Goal: Task Accomplishment & Management: Manage account settings

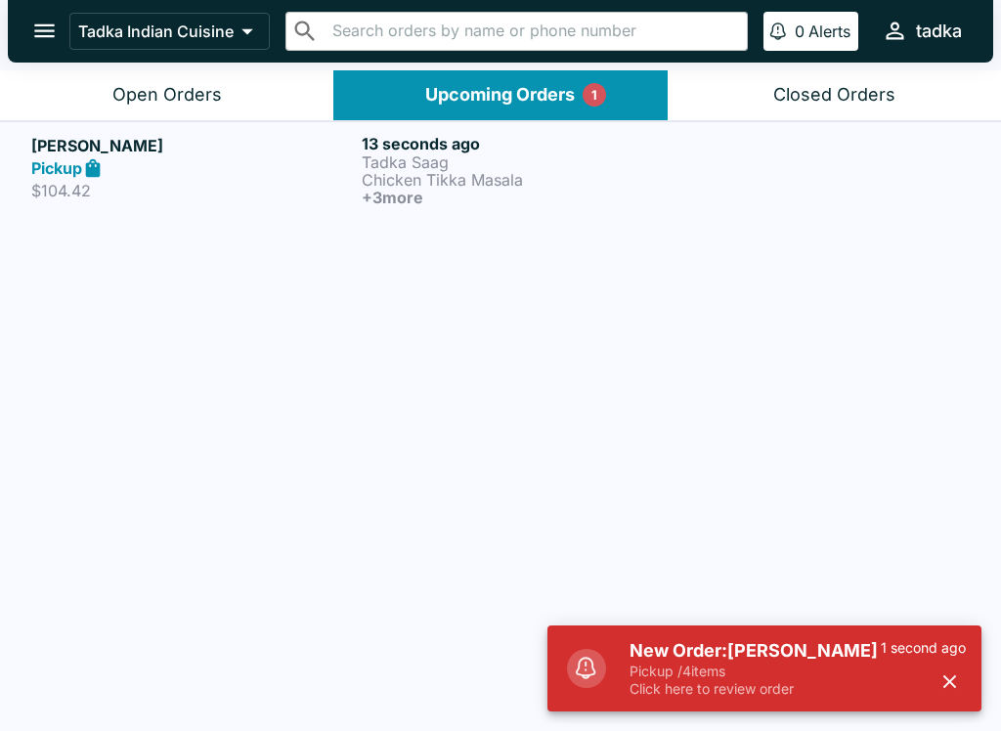
click at [427, 154] on p "Tadka Saag" at bounding box center [523, 162] width 323 height 18
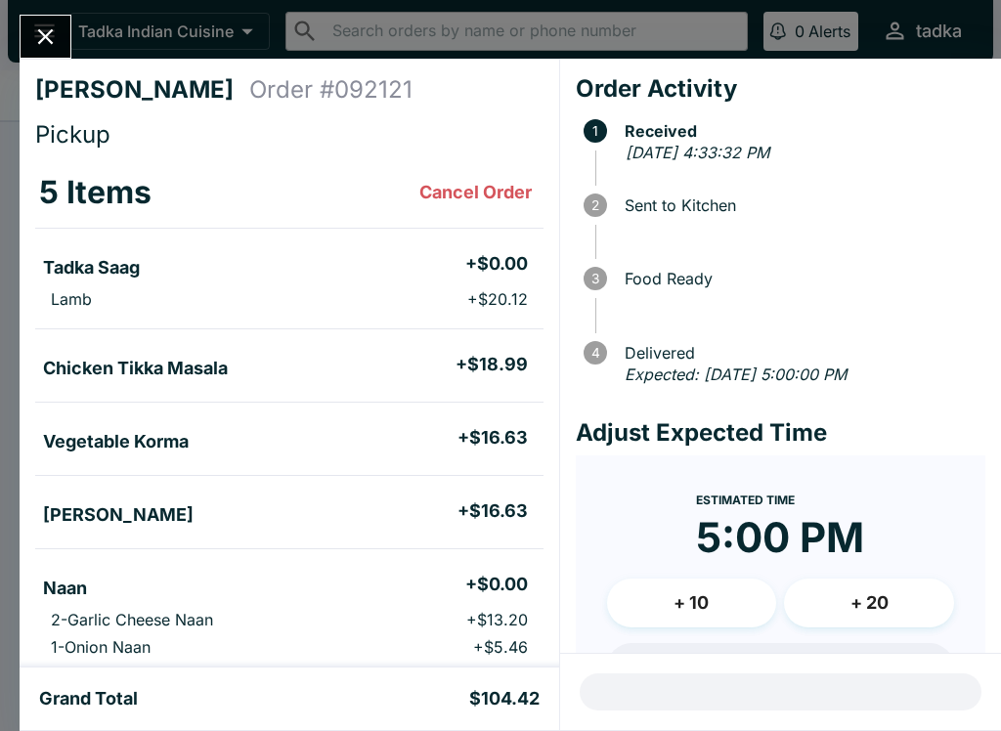
click at [46, 21] on button "Close" at bounding box center [46, 37] width 50 height 42
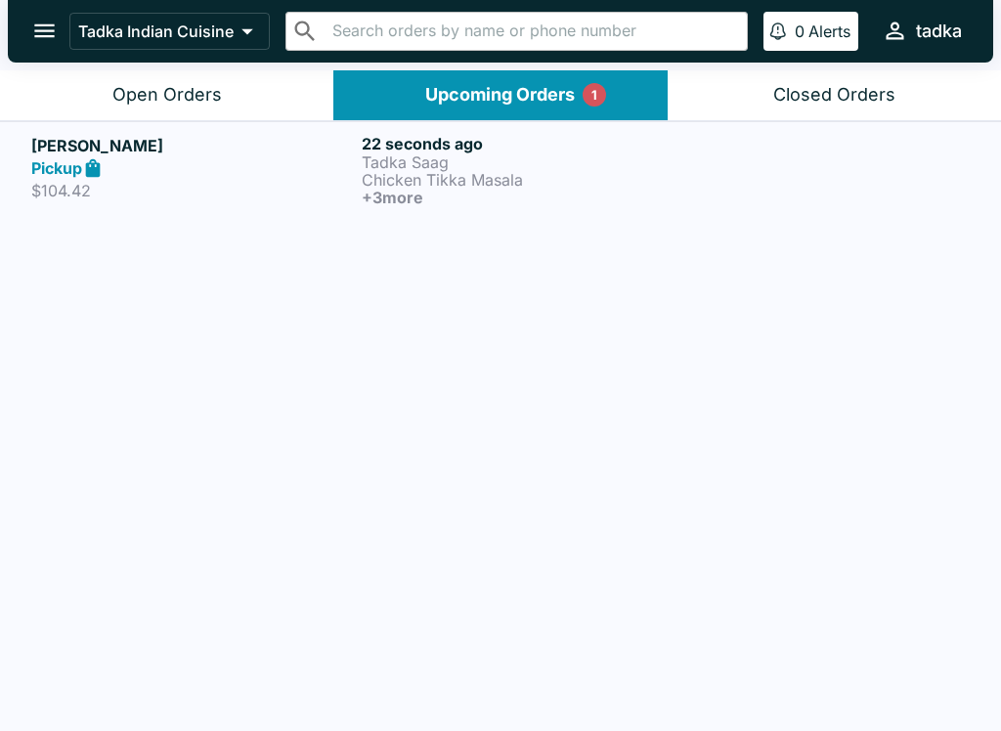
click at [482, 84] on div "Upcoming Orders 1" at bounding box center [500, 95] width 150 height 22
click at [389, 148] on h6 "22 seconds ago" at bounding box center [523, 144] width 323 height 20
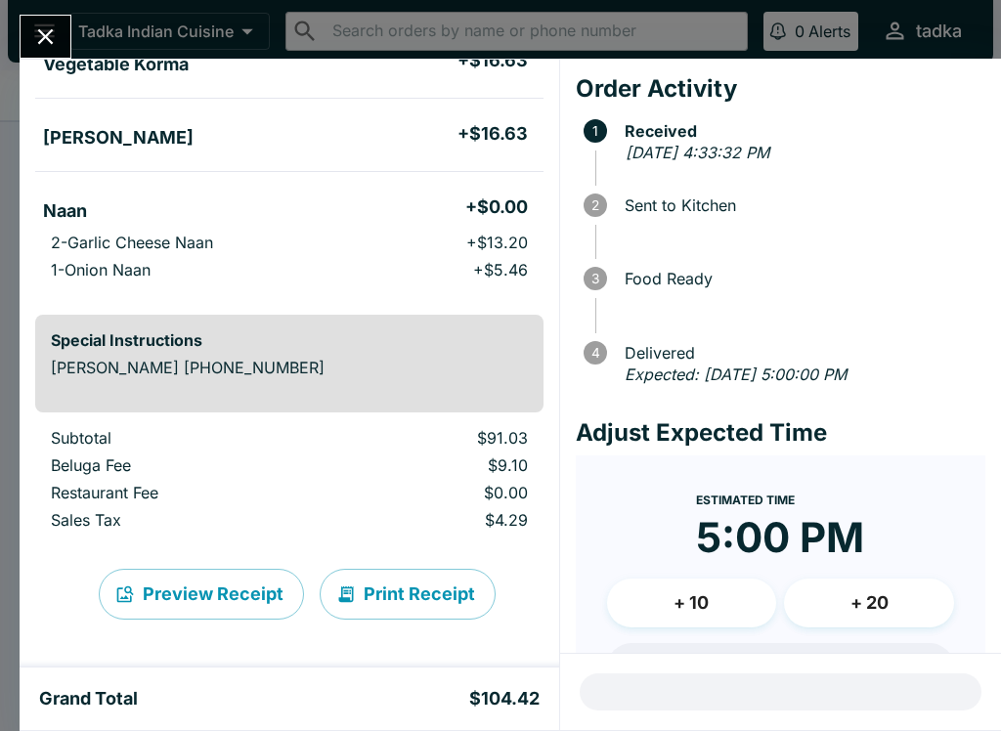
scroll to position [377, 0]
click at [51, 28] on icon "Close" at bounding box center [45, 36] width 26 height 26
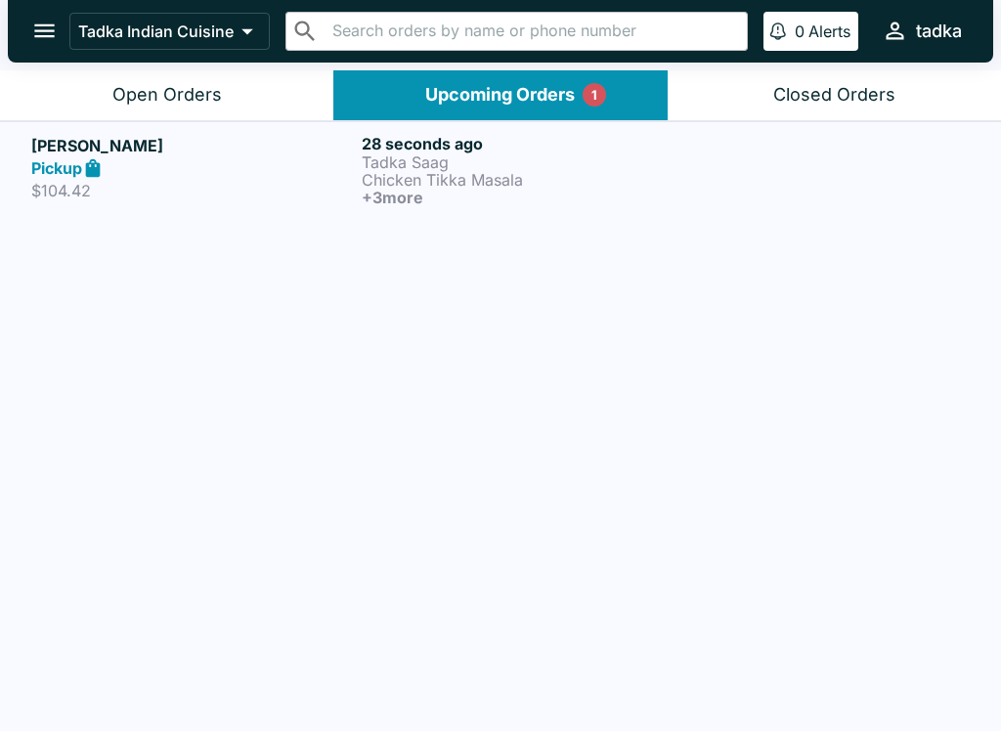
click at [183, 77] on button "Open Orders" at bounding box center [166, 95] width 333 height 50
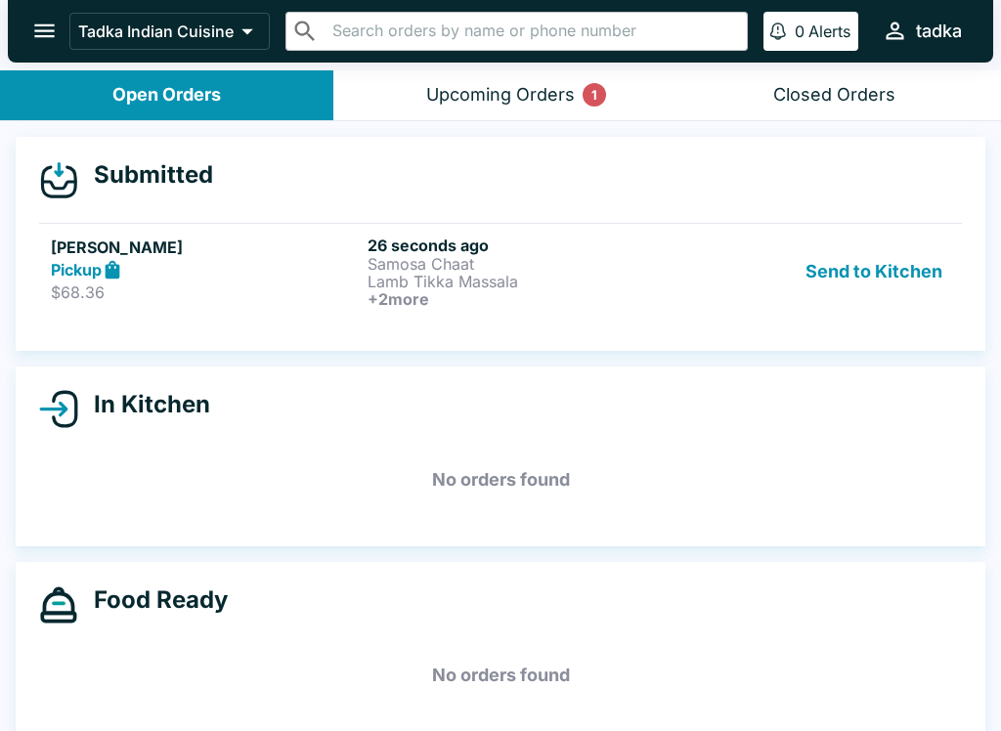
click at [821, 241] on button "Send to Kitchen" at bounding box center [873, 272] width 152 height 72
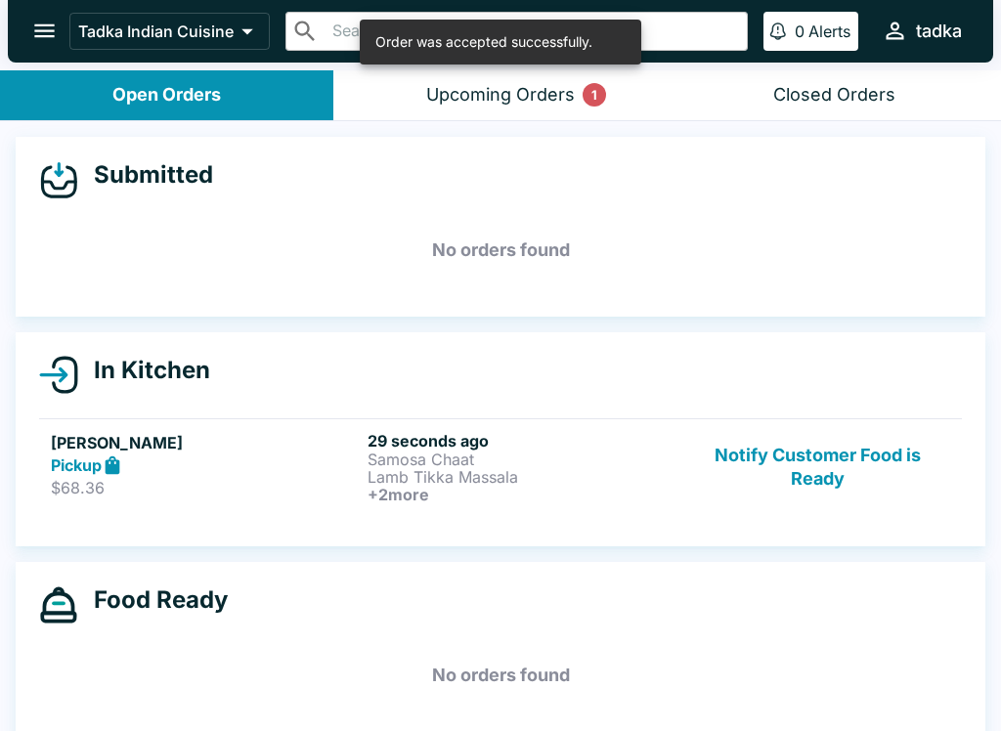
click at [492, 88] on div "Upcoming Orders 1" at bounding box center [500, 95] width 149 height 22
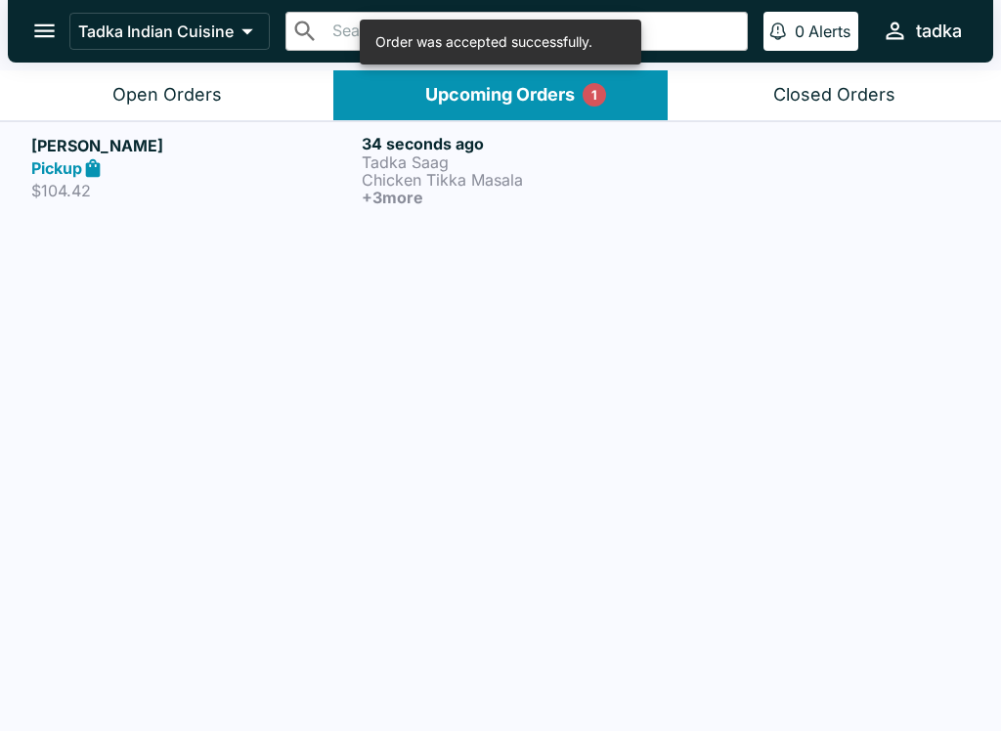
click at [173, 80] on button "Open Orders" at bounding box center [166, 95] width 333 height 50
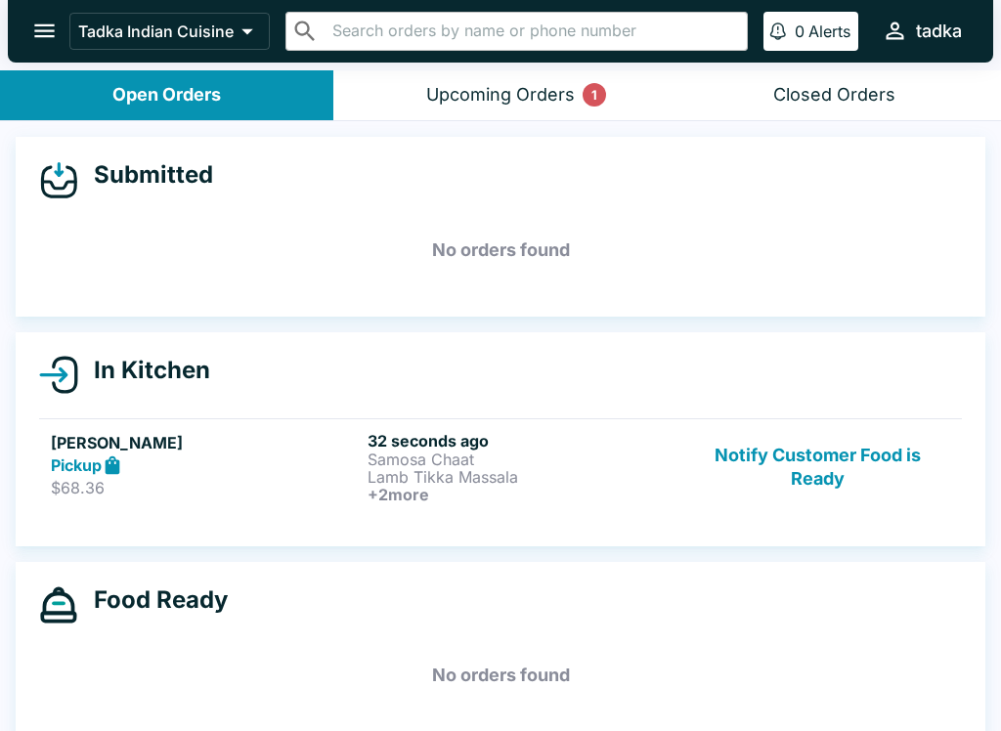
click at [441, 453] on p "Samosa Chaat" at bounding box center [521, 460] width 309 height 18
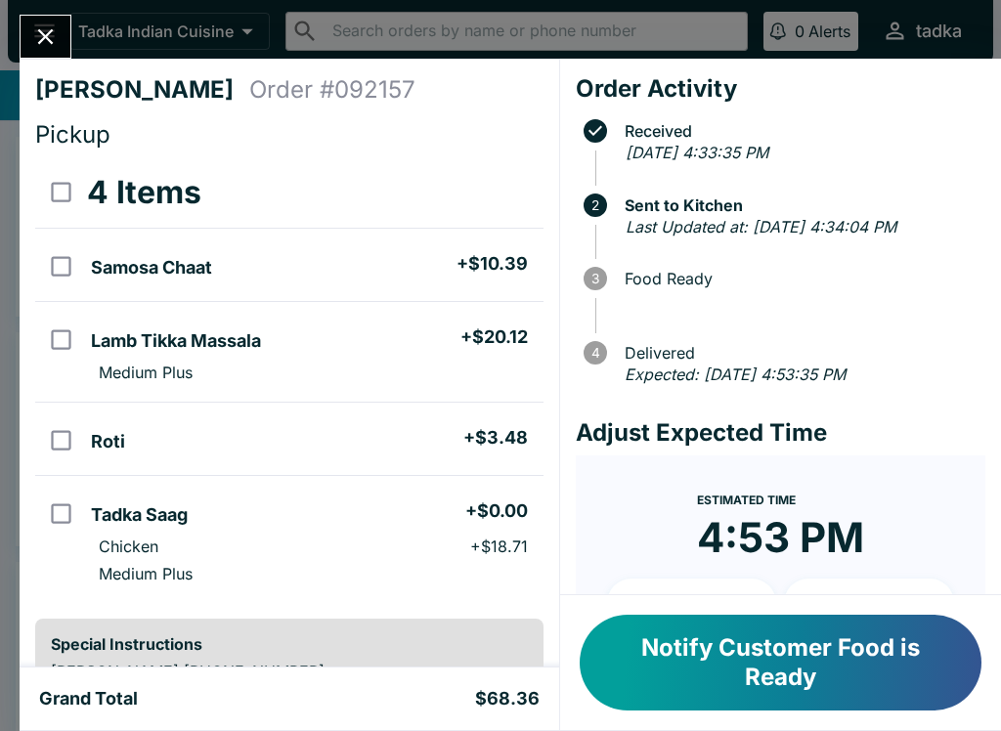
click at [49, 31] on icon "Close" at bounding box center [45, 36] width 26 height 26
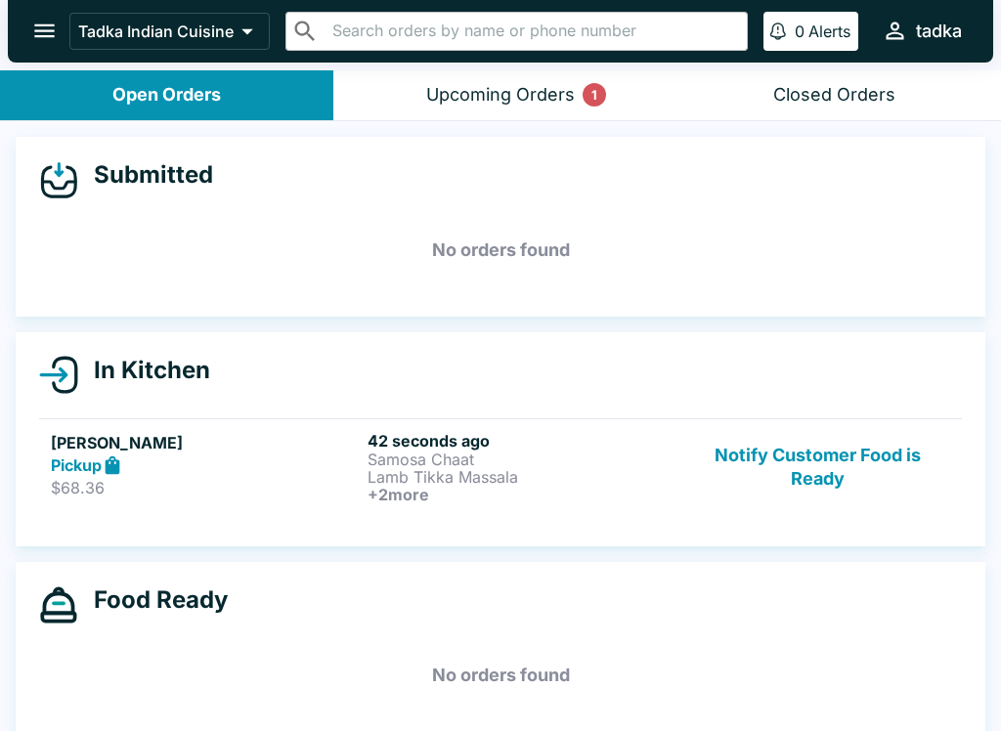
click at [472, 92] on div "Upcoming Orders 1" at bounding box center [500, 95] width 149 height 22
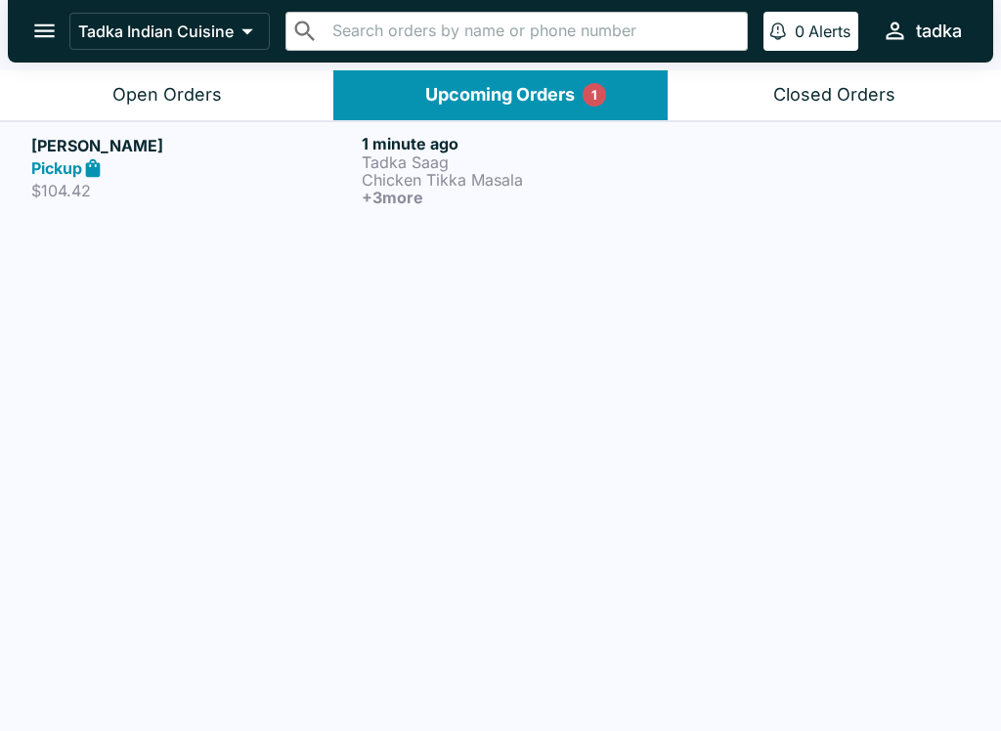
click at [415, 165] on p "Tadka Saag" at bounding box center [523, 162] width 323 height 18
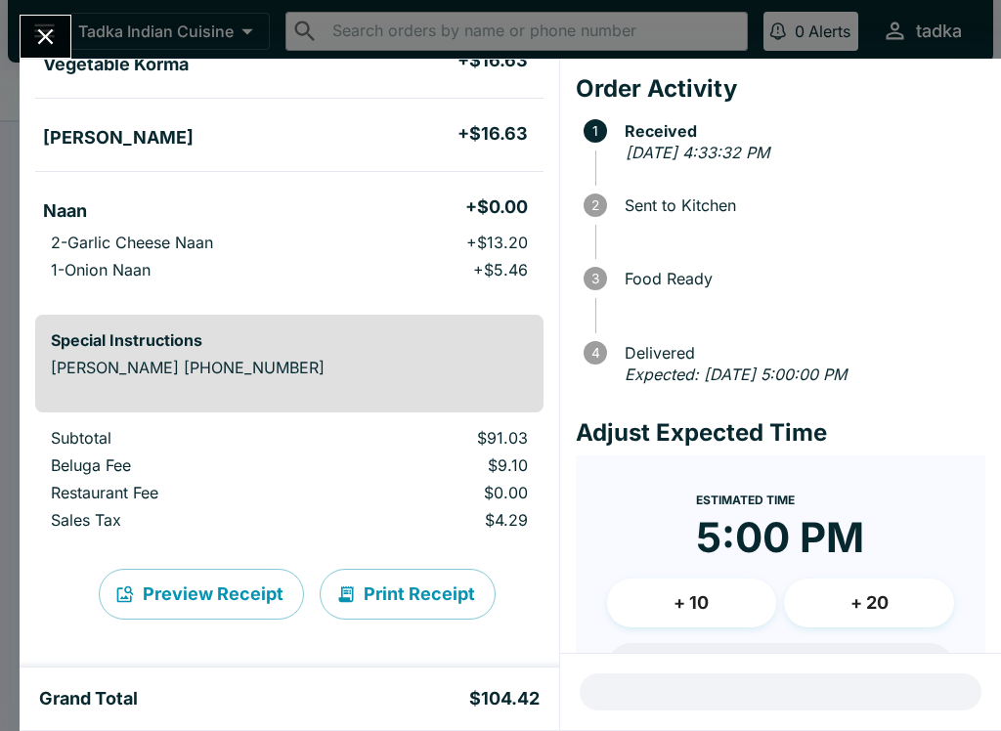
click at [40, 28] on icon "Close" at bounding box center [45, 36] width 26 height 26
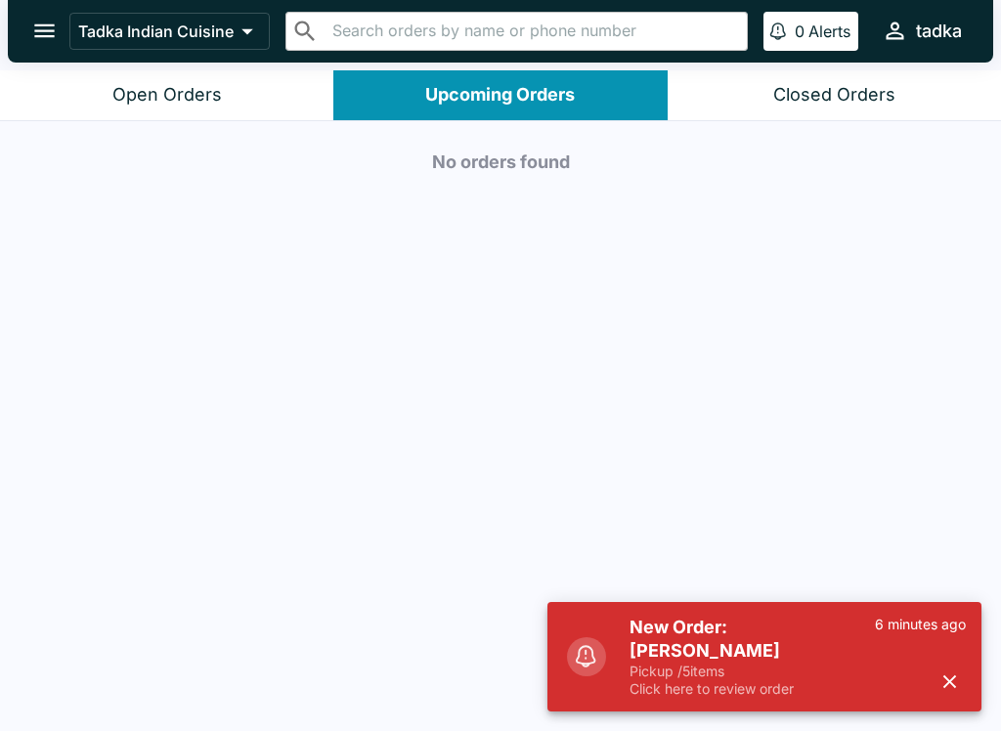
click at [957, 692] on icon "button" at bounding box center [949, 681] width 22 height 22
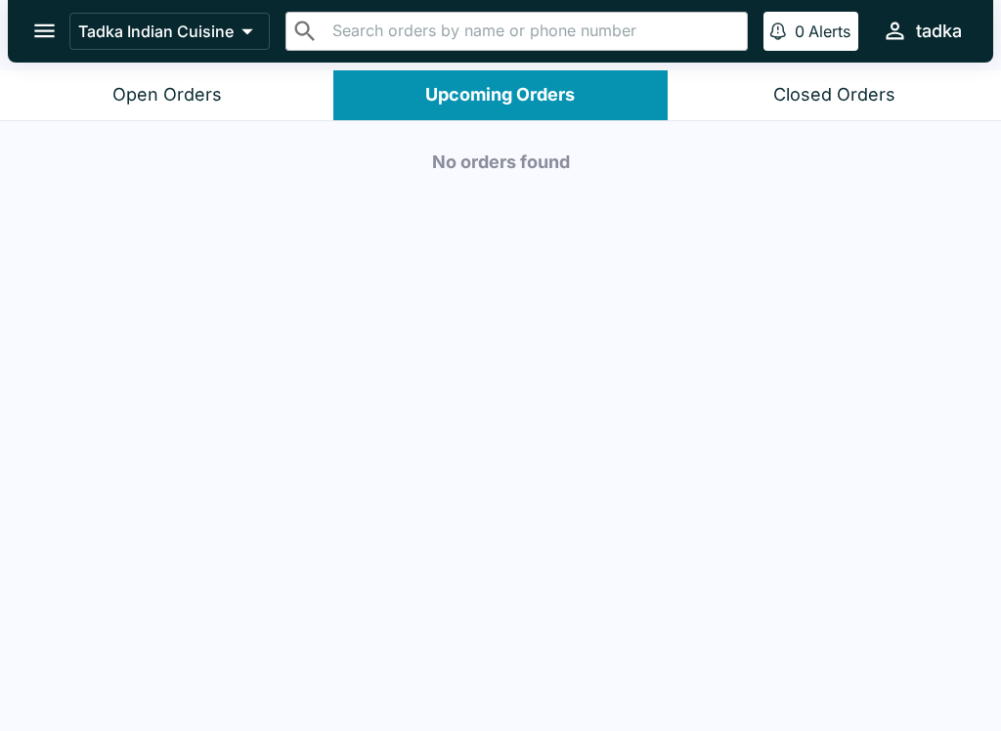
click at [166, 73] on button "Open Orders" at bounding box center [166, 95] width 333 height 50
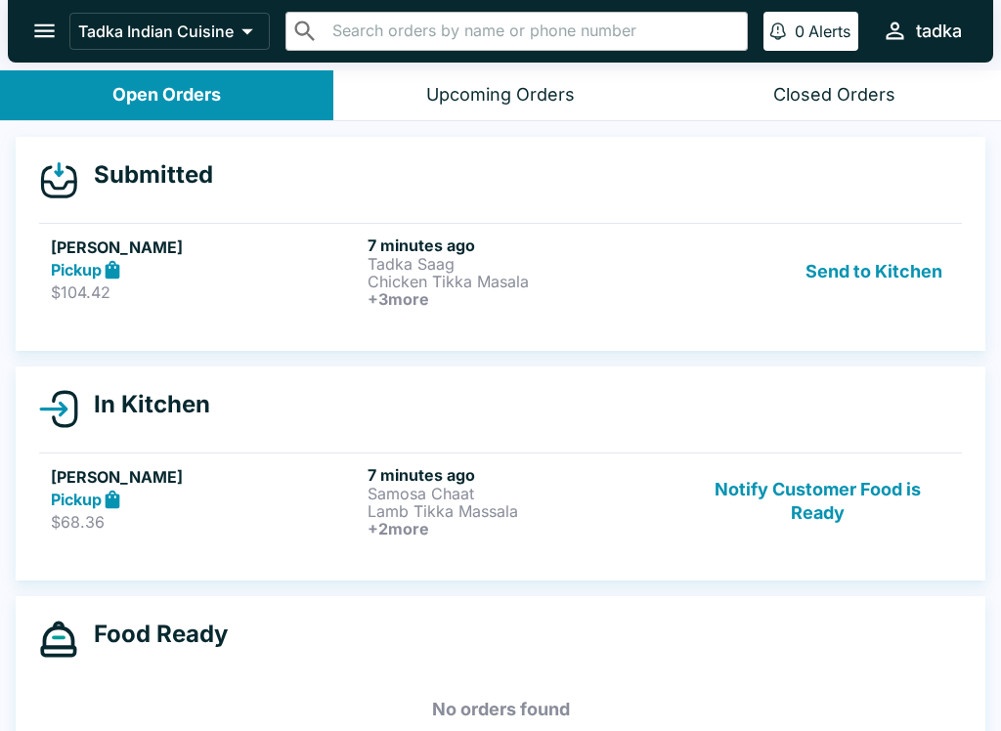
click at [839, 263] on button "Send to Kitchen" at bounding box center [873, 272] width 152 height 72
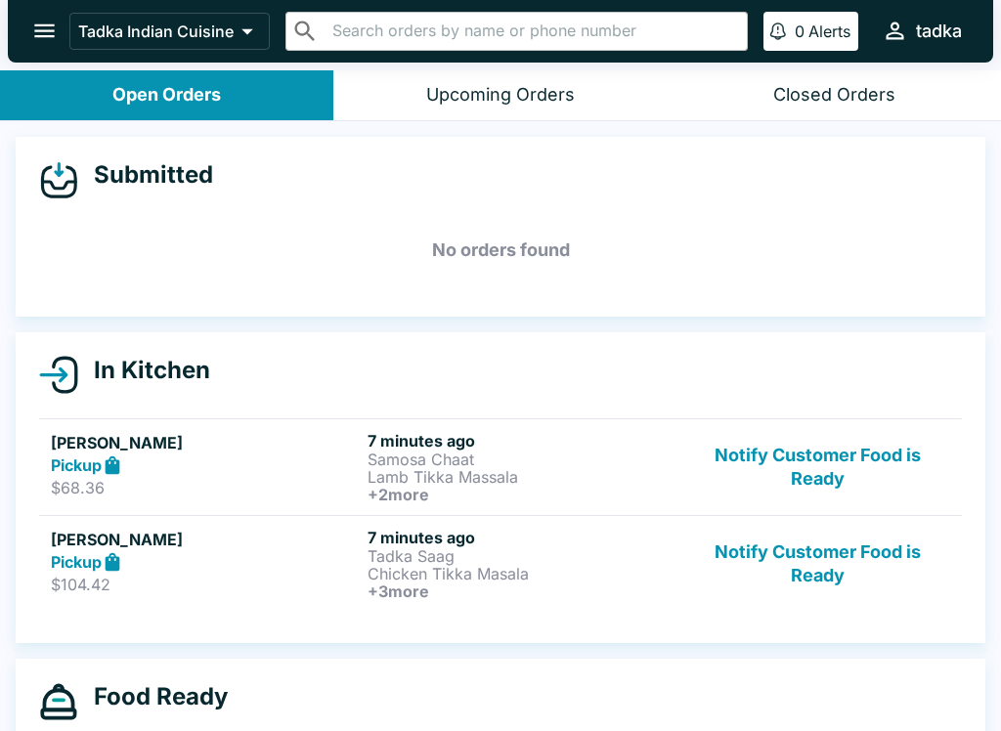
click at [494, 104] on div "Upcoming Orders" at bounding box center [500, 95] width 149 height 22
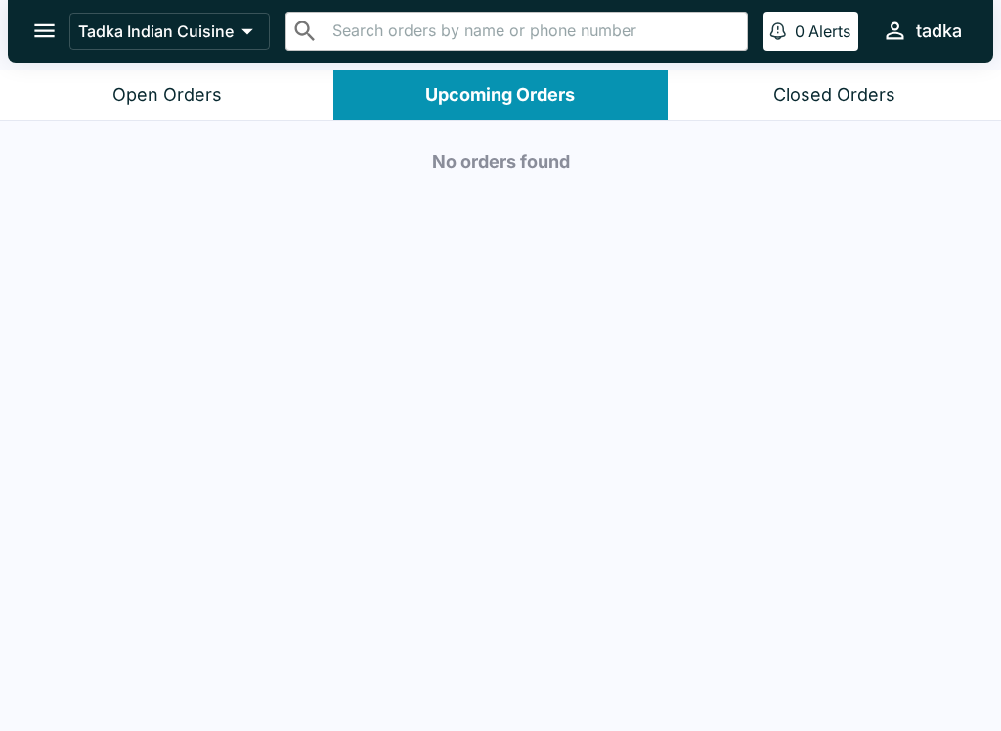
click at [201, 96] on div "Open Orders" at bounding box center [166, 95] width 109 height 22
